Goal: Task Accomplishment & Management: Manage account settings

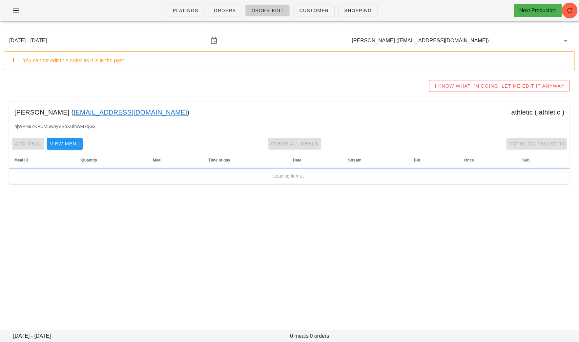
click at [114, 113] on link "[EMAIL_ADDRESS][DOMAIN_NAME]" at bounding box center [130, 112] width 114 height 10
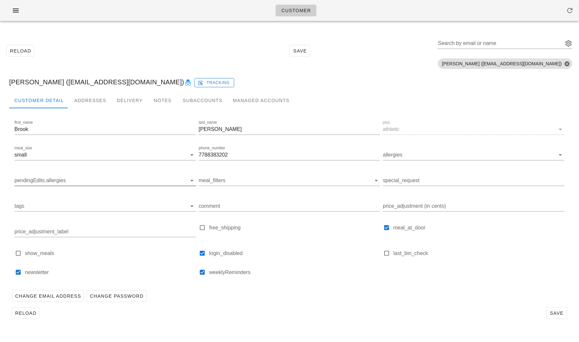
click at [67, 183] on input "pendingEdits.allergies" at bounding box center [99, 180] width 171 height 10
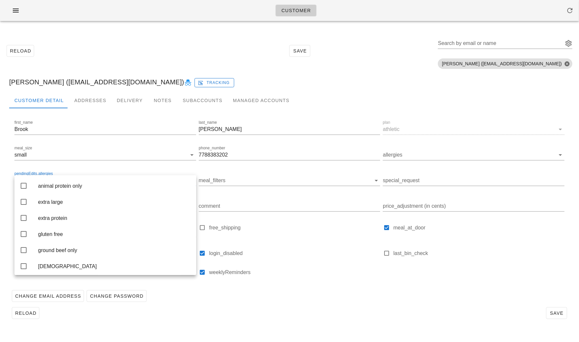
click at [306, 305] on div "Reload Save" at bounding box center [289, 312] width 561 height 17
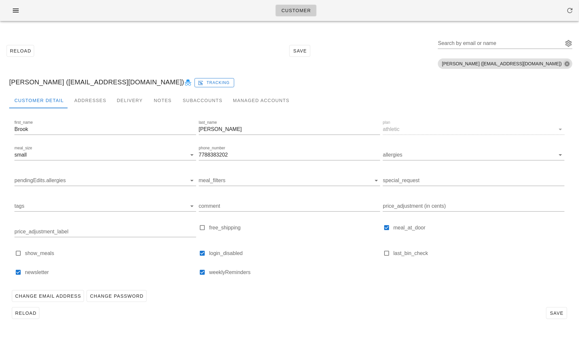
click at [567, 65] on button "Close" at bounding box center [567, 64] width 6 height 6
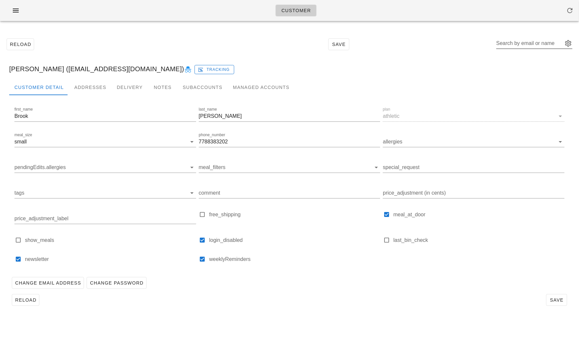
click at [568, 48] on div "Search by email or name" at bounding box center [534, 43] width 76 height 10
click at [567, 41] on button "Search by email or name appended action" at bounding box center [569, 43] width 8 height 8
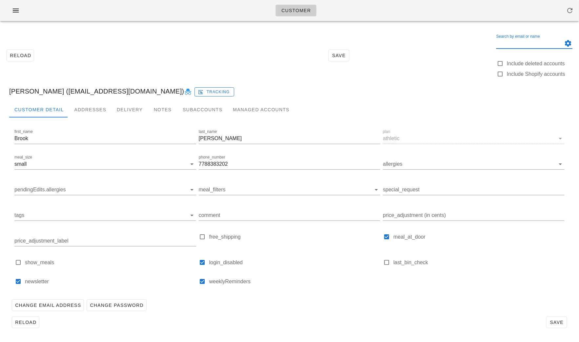
click at [567, 41] on button "Search by email or name appended action" at bounding box center [569, 43] width 8 height 8
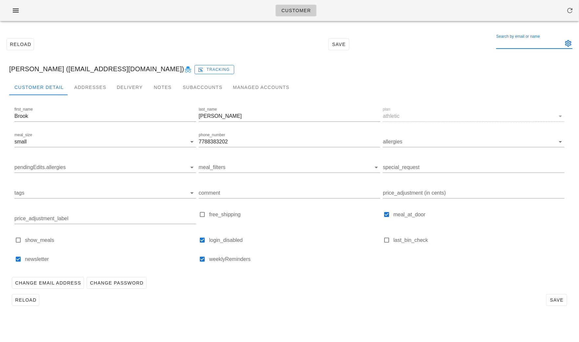
click at [421, 78] on div "Brook Davies (brook@logiforms.com) Tracking" at bounding box center [289, 68] width 571 height 21
click at [84, 86] on div "Addresses" at bounding box center [90, 87] width 43 height 16
